Goal: Task Accomplishment & Management: Use online tool/utility

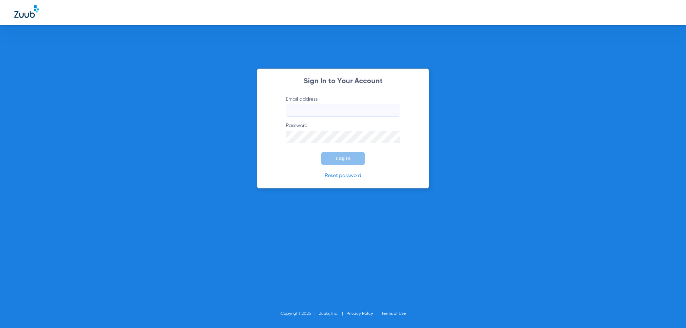
type input "[EMAIL_ADDRESS][DOMAIN_NAME]"
click at [348, 165] on button "Log In" at bounding box center [343, 158] width 44 height 13
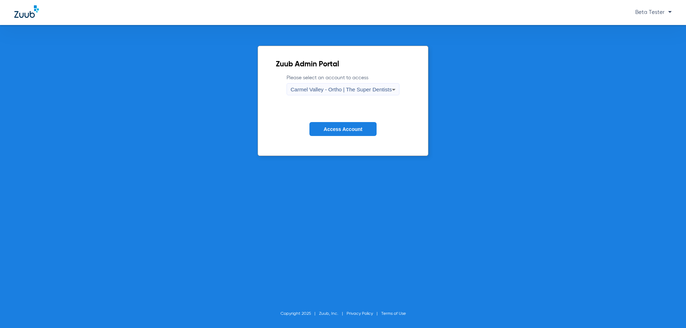
click at [332, 86] on div "Carmel Valley - Ortho | The Super Dentists" at bounding box center [340, 90] width 101 height 12
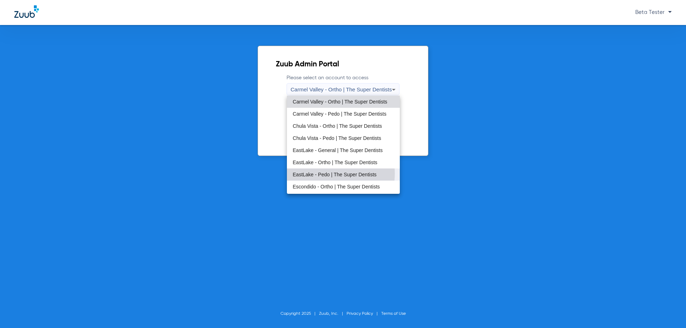
click at [323, 174] on span "EastLake - Pedo | The Super Dentists" at bounding box center [335, 174] width 84 height 5
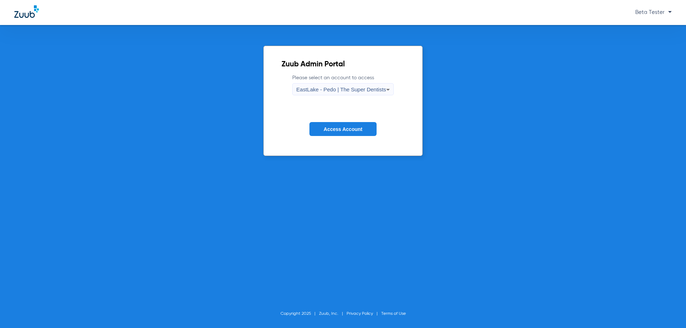
click at [333, 130] on span "Access Account" at bounding box center [343, 129] width 39 height 6
